Goal: Task Accomplishment & Management: Complete application form

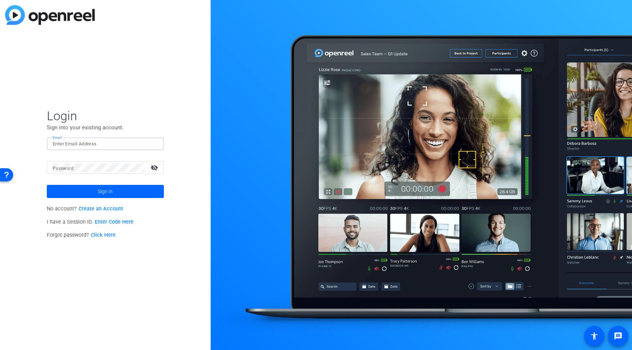
click at [104, 144] on input "Email" at bounding box center [105, 144] width 105 height 9
type input "timothy.laurie@rbc.com"
click at [47, 185] on button "Sign in" at bounding box center [105, 191] width 117 height 13
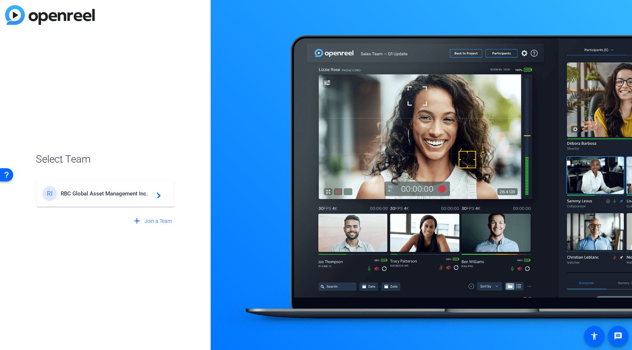
click at [121, 203] on mat-card-content "RI RBC Global Asset Management Inc. navigate_next" at bounding box center [106, 194] width 138 height 26
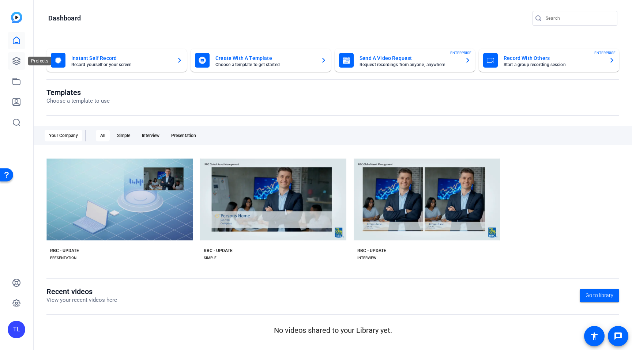
click at [14, 61] on icon at bounding box center [16, 61] width 9 height 9
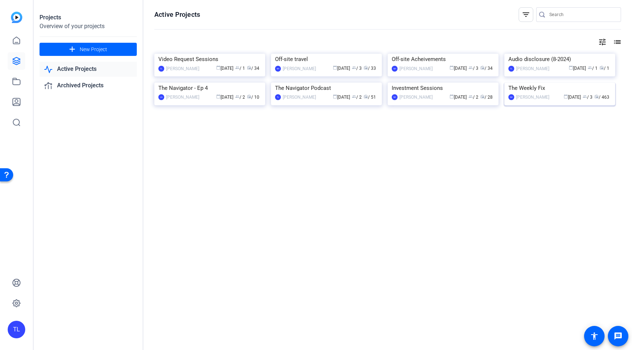
click at [526, 83] on img at bounding box center [559, 83] width 111 height 0
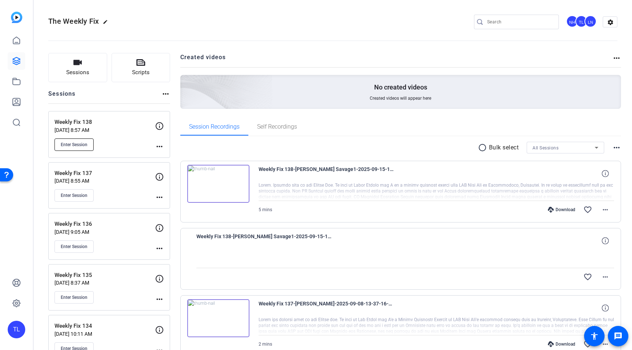
click at [80, 143] on span "Enter Session" at bounding box center [74, 145] width 27 height 6
click at [72, 65] on button "Sessions" at bounding box center [77, 67] width 59 height 29
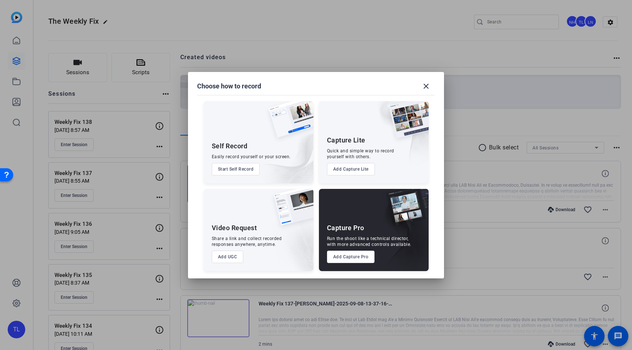
click at [352, 259] on button "Add Capture Pro" at bounding box center [351, 257] width 48 height 12
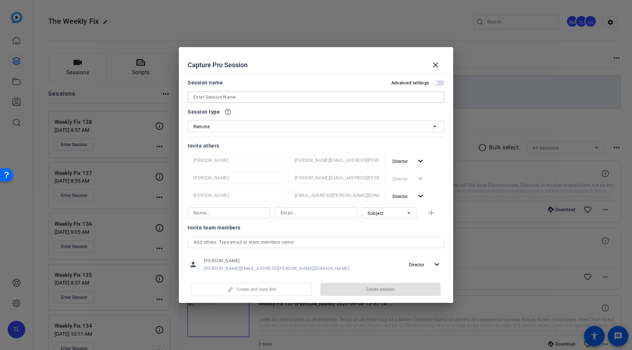
click at [258, 98] on input at bounding box center [316, 97] width 245 height 9
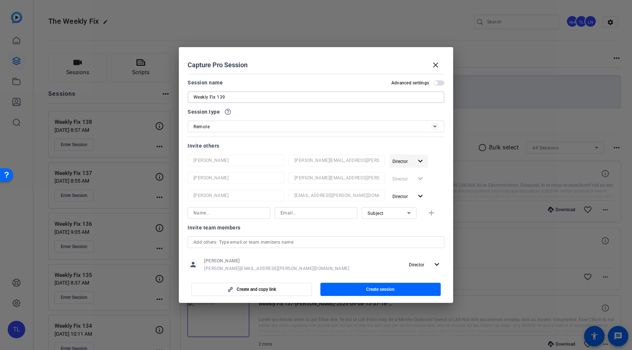
type input "Weekly Fix 139"
click at [421, 162] on mat-icon "expand_more" at bounding box center [420, 161] width 9 height 9
click at [415, 189] on span "Remove User" at bounding box center [408, 189] width 27 height 5
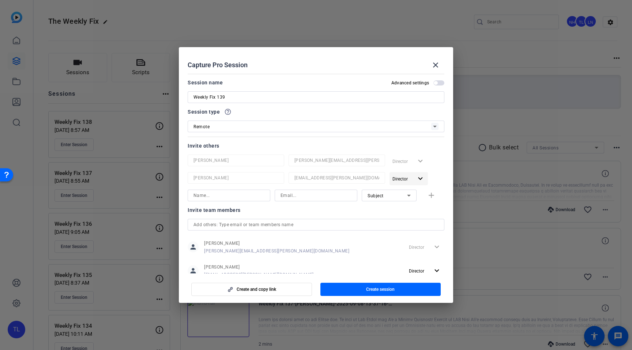
click at [420, 180] on mat-icon "expand_more" at bounding box center [420, 178] width 9 height 9
click at [412, 203] on span "Remove User" at bounding box center [409, 207] width 29 height 9
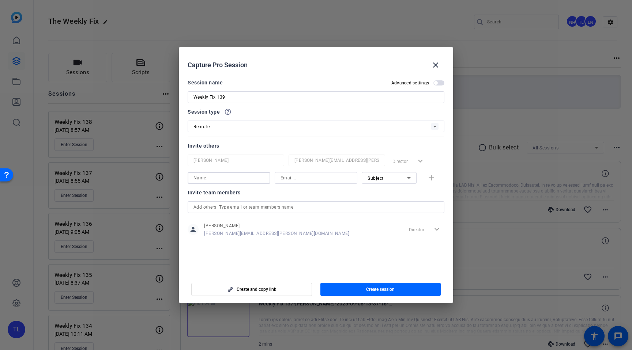
click at [257, 181] on input at bounding box center [229, 178] width 71 height 9
paste input "laurie.mount@rbc.com Laurie Mount"
drag, startPoint x: 236, startPoint y: 178, endPoint x: 112, endPoint y: 176, distance: 124.0
click at [112, 176] on div "Choose how to record close Self Record Easily record yourself or your screen. S…" at bounding box center [316, 175] width 632 height 350
type input "Laurie Mount"
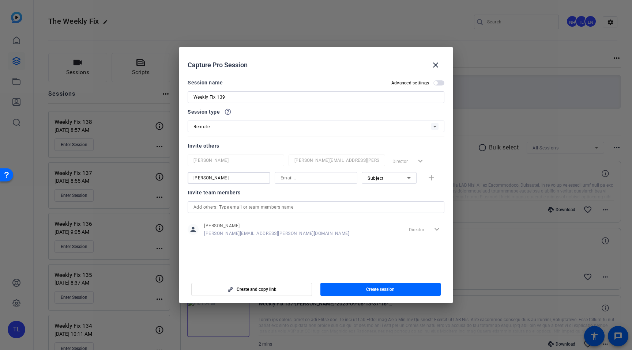
click at [303, 179] on input at bounding box center [316, 178] width 71 height 9
paste input "laurie.mount@rbc.com"
type input "laurie.mount@rbc.com"
click at [432, 179] on mat-icon "add" at bounding box center [431, 178] width 9 height 9
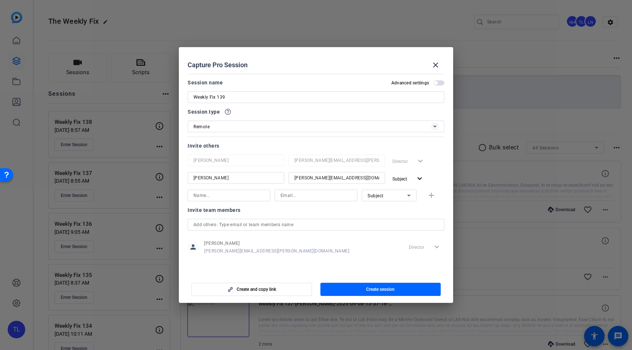
click at [391, 197] on div "Subject" at bounding box center [388, 195] width 40 height 9
click at [386, 222] on mat-option "Watcher" at bounding box center [389, 222] width 55 height 12
click at [238, 198] on input at bounding box center [229, 195] width 71 height 9
paste input "cassie.monahan@rbc.com Cassie Monahan"
drag, startPoint x: 230, startPoint y: 196, endPoint x: 143, endPoint y: 192, distance: 87.1
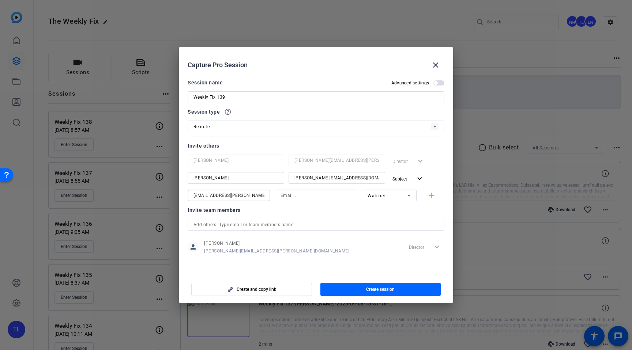
click at [142, 192] on div "Choose how to record close Self Record Easily record yourself or your screen. S…" at bounding box center [316, 175] width 632 height 350
type input "Cassie Monahan"
click at [307, 196] on input at bounding box center [316, 195] width 71 height 9
paste input "cassie.monahan@rbc.com"
type input "cassie.monahan@rbc.com"
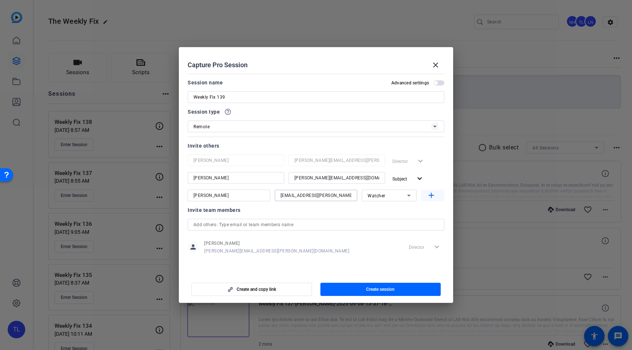
click at [436, 196] on button "add" at bounding box center [432, 196] width 23 height 12
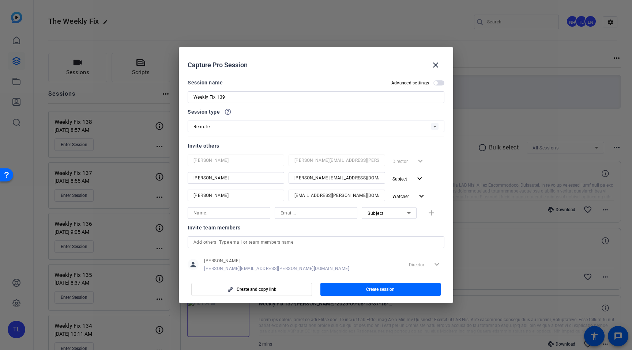
click at [237, 217] on input at bounding box center [229, 213] width 71 height 9
paste input "eric.mclaughlin@rbc.com Eric McLaughlin"
drag, startPoint x: 232, startPoint y: 213, endPoint x: 168, endPoint y: 213, distance: 64.0
click at [150, 213] on div "Choose how to record close Self Record Easily record yourself or your screen. S…" at bounding box center [316, 175] width 632 height 350
type input "Eric McLaughlin"
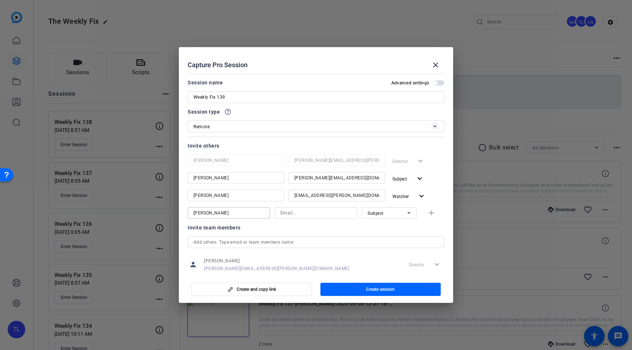
click at [305, 215] on input at bounding box center [316, 213] width 71 height 9
paste input "eric.mclaughlin@rbc.com"
type input "eric.mclaughlin@rbc.com"
click at [407, 213] on icon at bounding box center [409, 213] width 9 height 9
click at [390, 239] on mat-option "Watcher" at bounding box center [389, 240] width 55 height 12
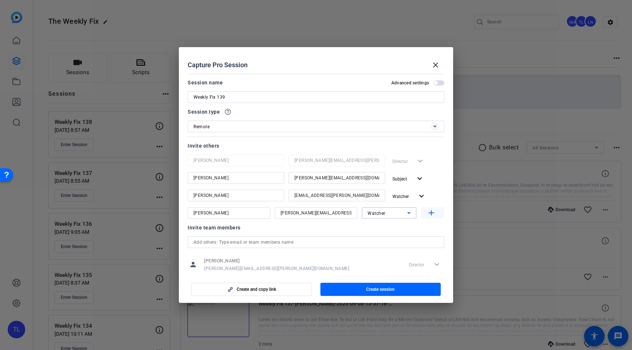
click at [434, 214] on mat-icon "add" at bounding box center [431, 213] width 9 height 9
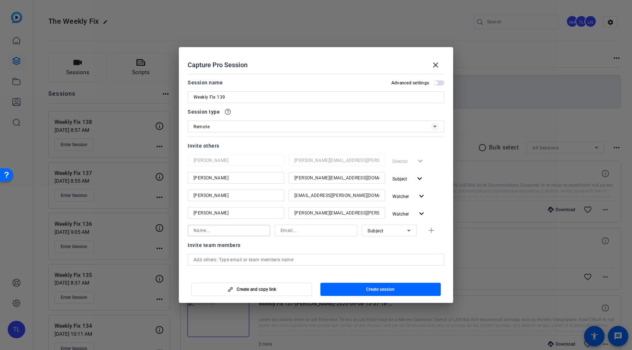
click at [224, 234] on input at bounding box center [229, 230] width 71 height 9
paste input "eric.mclaughlin@rbc.com"
type input "eric.mclaughlin@rbc.com"
click at [254, 230] on input at bounding box center [229, 230] width 71 height 9
paste input "matthew.russo@rbc.com Matt Russo"
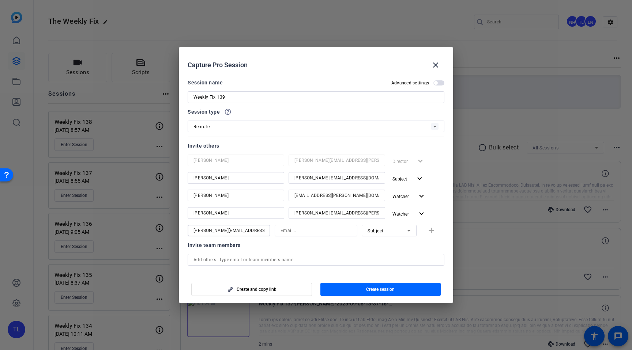
drag, startPoint x: 241, startPoint y: 232, endPoint x: 152, endPoint y: 230, distance: 89.6
click at [151, 230] on div "Choose how to record close Self Record Easily record yourself or your screen. S…" at bounding box center [316, 175] width 632 height 350
type input "Matt Russo"
click at [301, 232] on input at bounding box center [316, 230] width 71 height 9
paste input "matthew.russo@rbc.com"
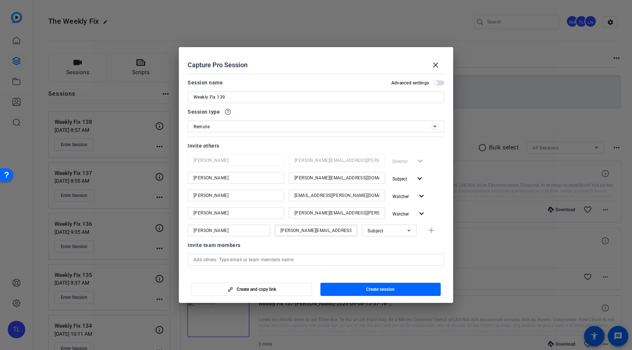
click at [411, 233] on icon at bounding box center [409, 230] width 9 height 9
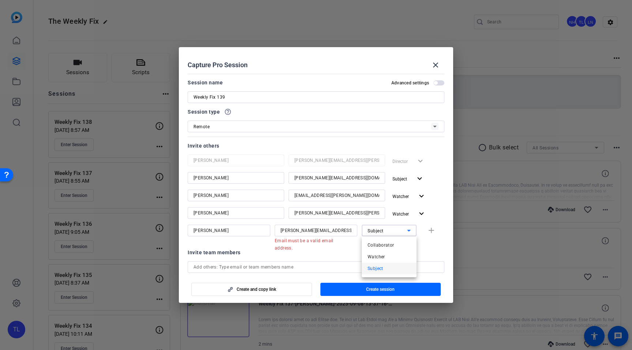
click at [397, 256] on mat-option "Watcher" at bounding box center [389, 257] width 55 height 12
click at [345, 232] on input "matthew.russo@rbc.com" at bounding box center [316, 230] width 71 height 9
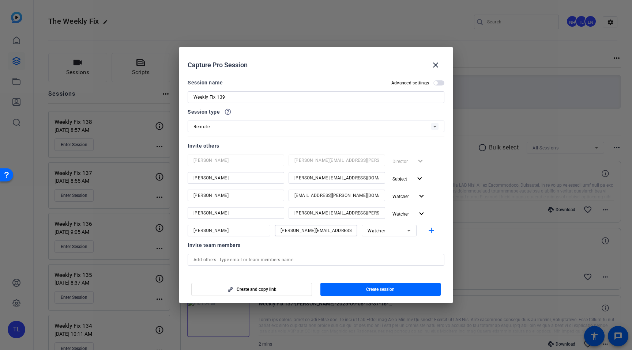
type input "matthew.russo@rbc.com"
click at [356, 244] on div at bounding box center [316, 241] width 83 height 8
click at [433, 232] on mat-icon "add" at bounding box center [431, 230] width 9 height 9
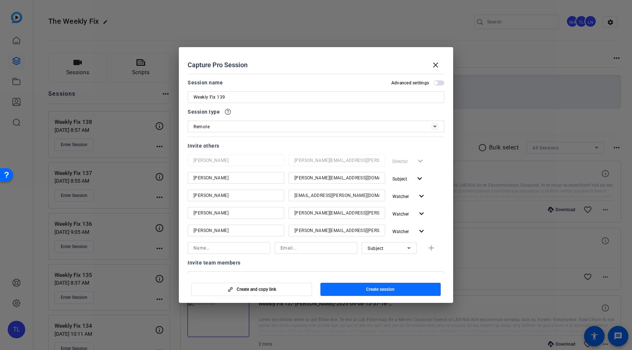
click at [387, 290] on span "Create session" at bounding box center [380, 290] width 29 height 6
